Goal: Task Accomplishment & Management: Manage account settings

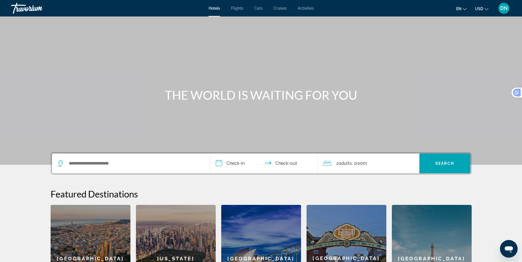
click at [504, 8] on span "DN" at bounding box center [503, 9] width 7 height 6
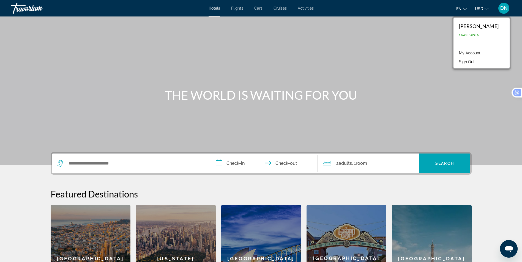
click at [481, 53] on li "My Account" at bounding box center [481, 52] width 51 height 9
click at [472, 51] on link "My Account" at bounding box center [469, 53] width 27 height 7
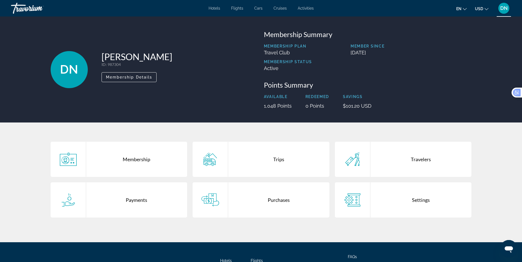
click at [139, 201] on div "Payments" at bounding box center [136, 200] width 101 height 35
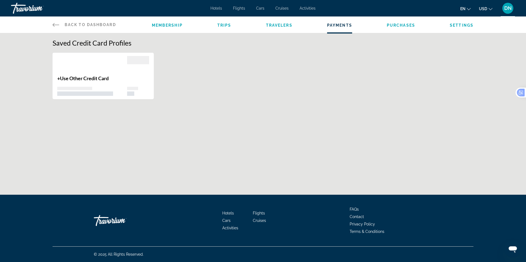
click at [228, 27] on span "Trips" at bounding box center [224, 25] width 14 height 4
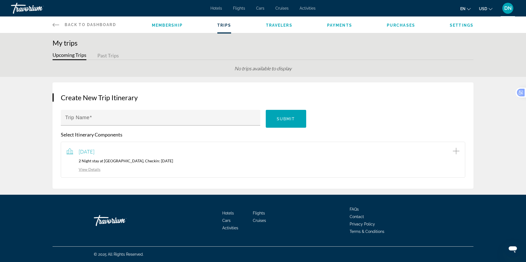
click at [291, 27] on span "Travelers" at bounding box center [279, 25] width 26 height 4
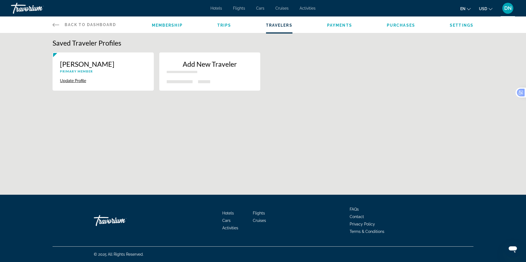
click at [467, 26] on span "Settings" at bounding box center [462, 25] width 24 height 4
